Goal: Task Accomplishment & Management: Use online tool/utility

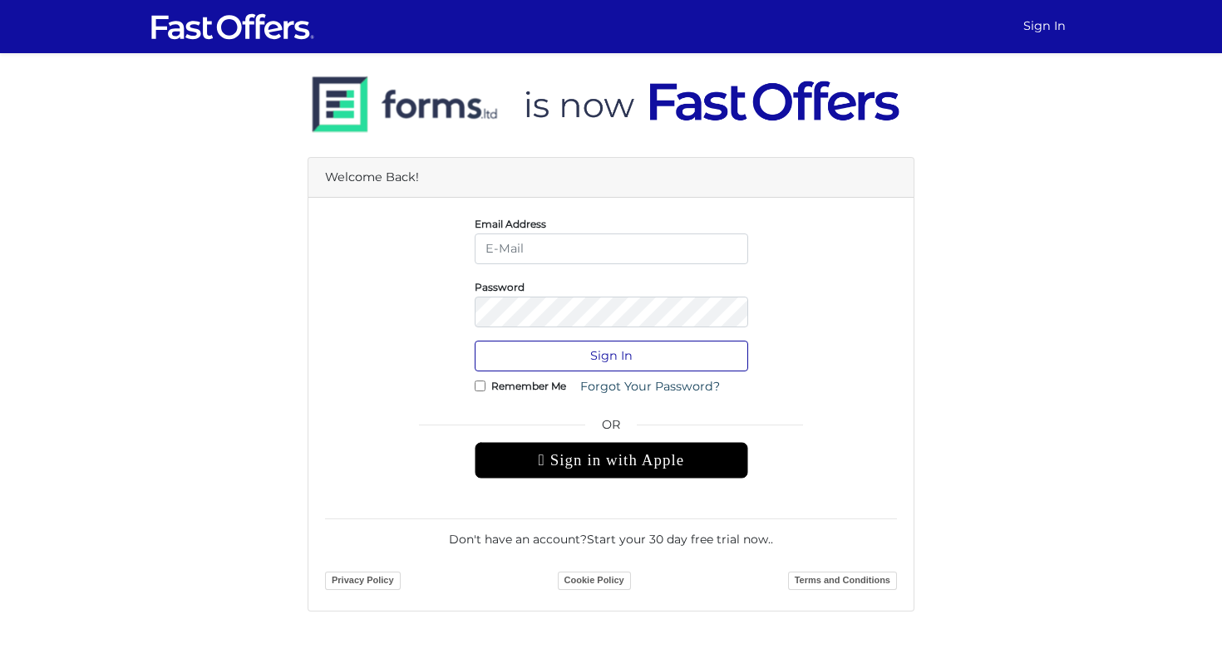
type input "Cristina.postelnicu@zoocasa.com"
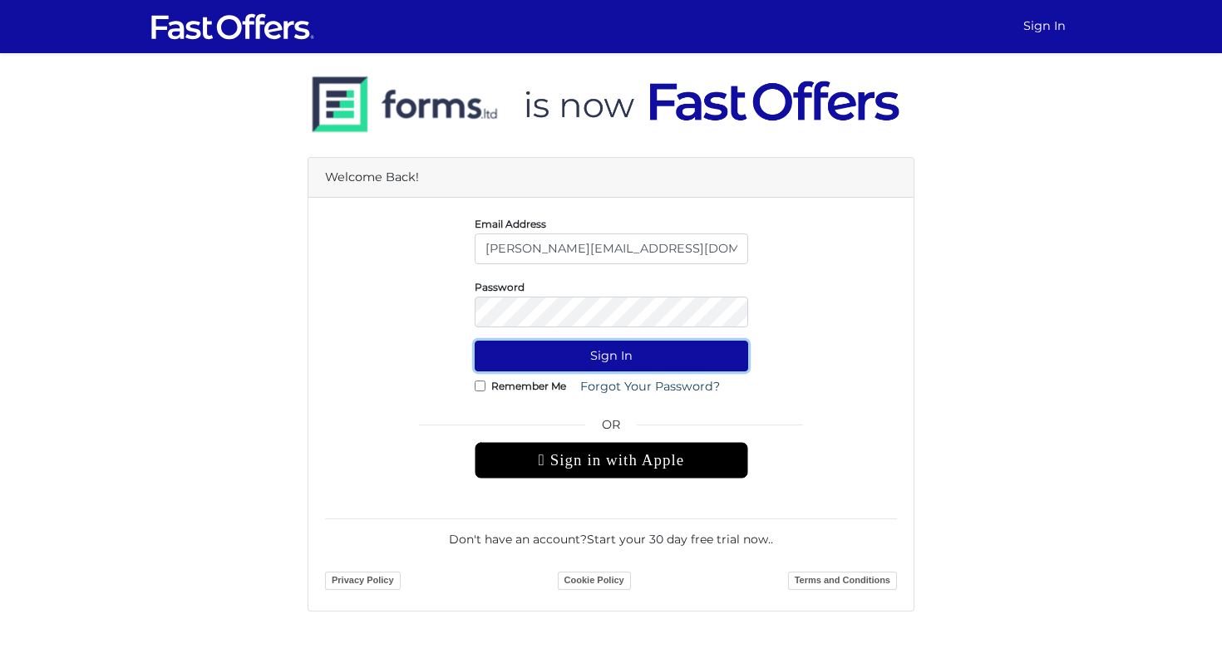
click at [573, 356] on button "Sign In" at bounding box center [611, 356] width 273 height 31
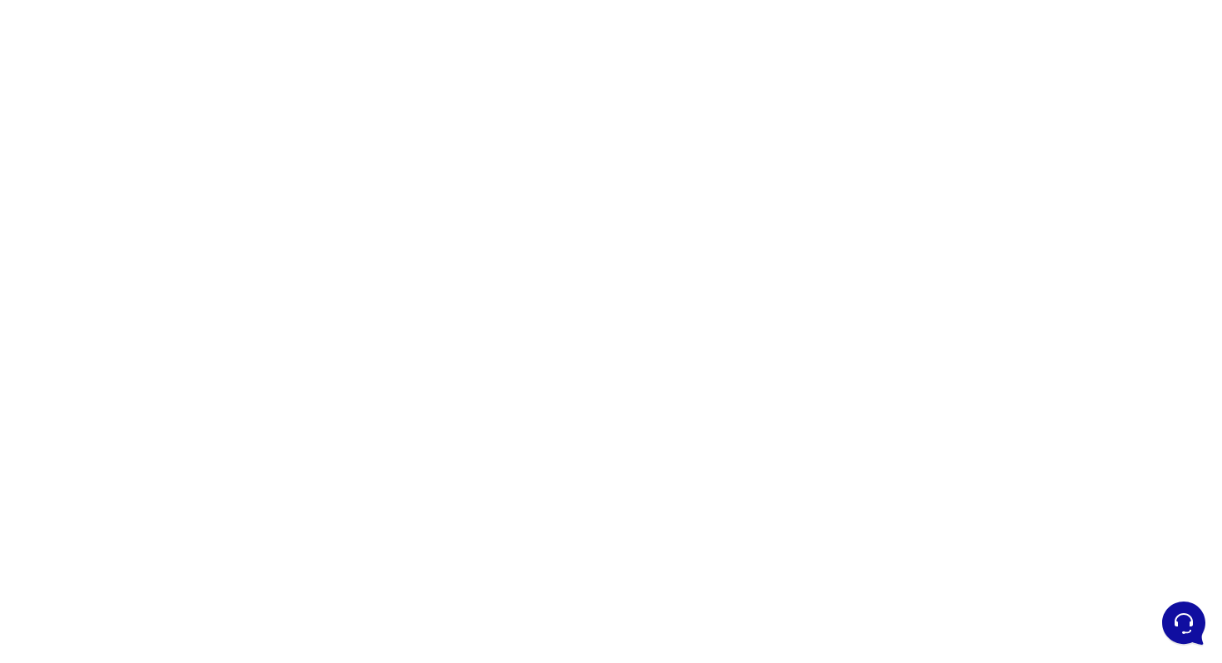
scroll to position [77, 0]
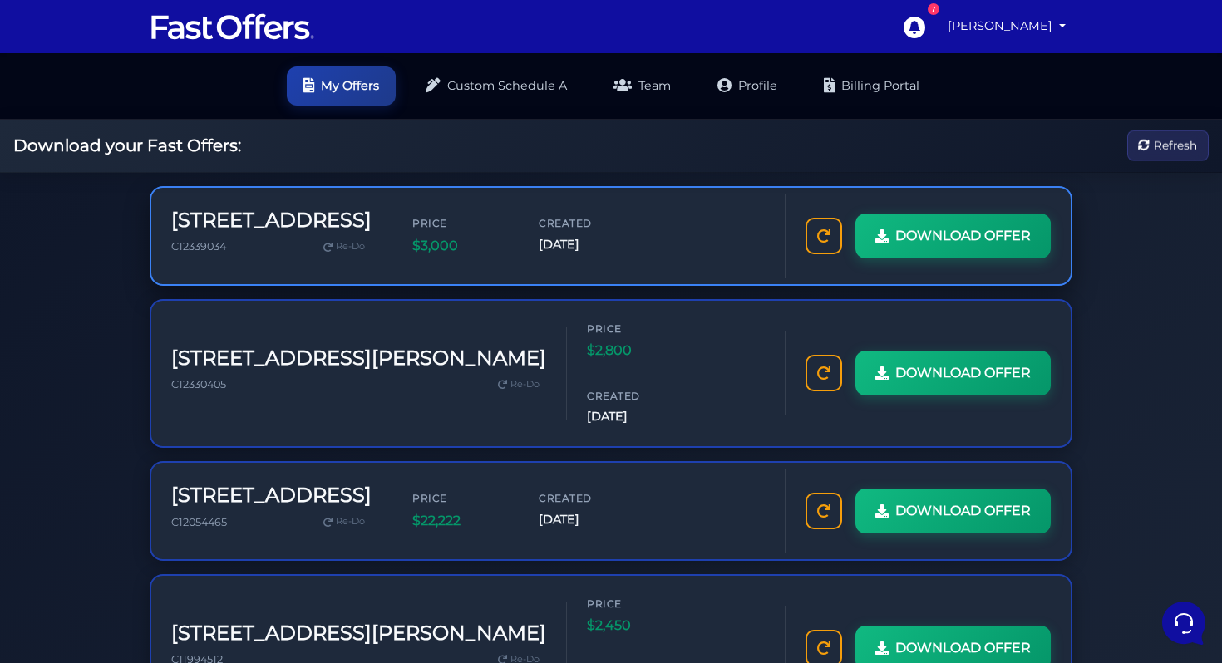
click at [176, 209] on h3 "[STREET_ADDRESS]" at bounding box center [271, 221] width 200 height 24
click at [1154, 153] on span "Refresh" at bounding box center [1175, 145] width 43 height 18
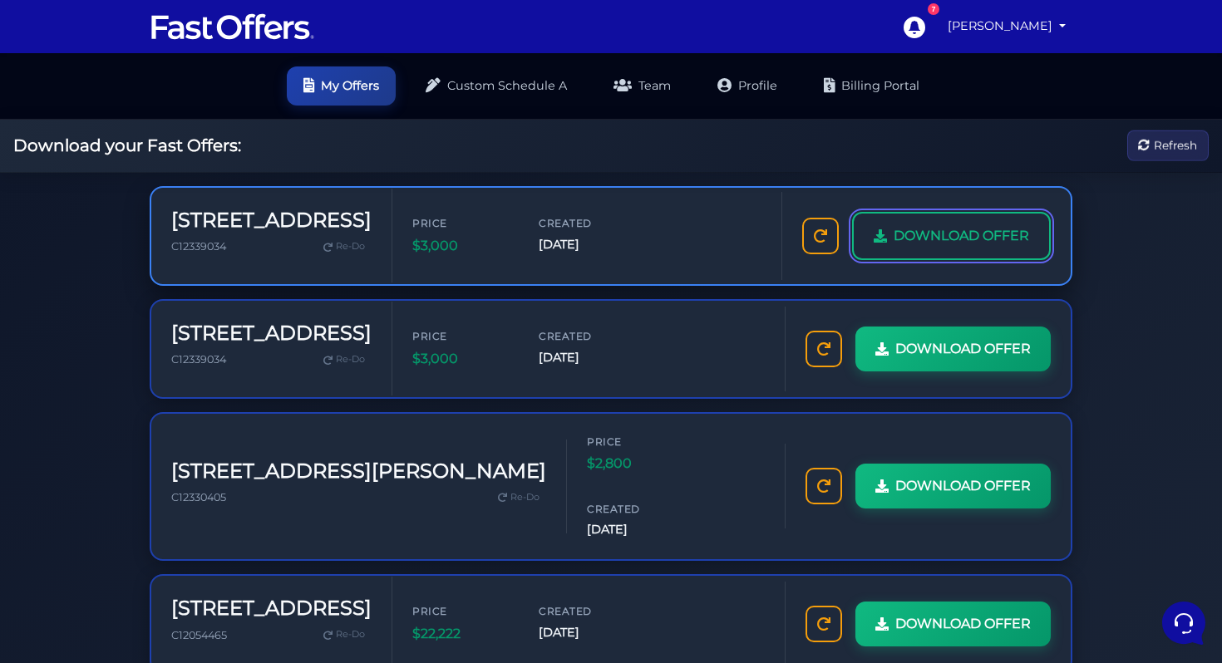
click at [893, 247] on span "DOWNLOAD OFFER" at bounding box center [960, 236] width 135 height 22
